Goal: Check status

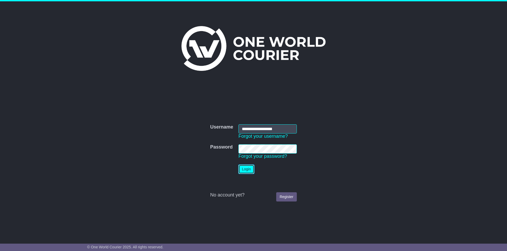
click at [251, 172] on button "Login" at bounding box center [246, 169] width 16 height 9
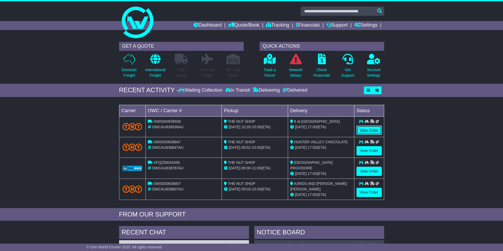
drag, startPoint x: 376, startPoint y: 126, endPoint x: 386, endPoint y: 131, distance: 11.2
click at [375, 126] on link "View Order" at bounding box center [368, 130] width 25 height 9
